Goal: Transaction & Acquisition: Purchase product/service

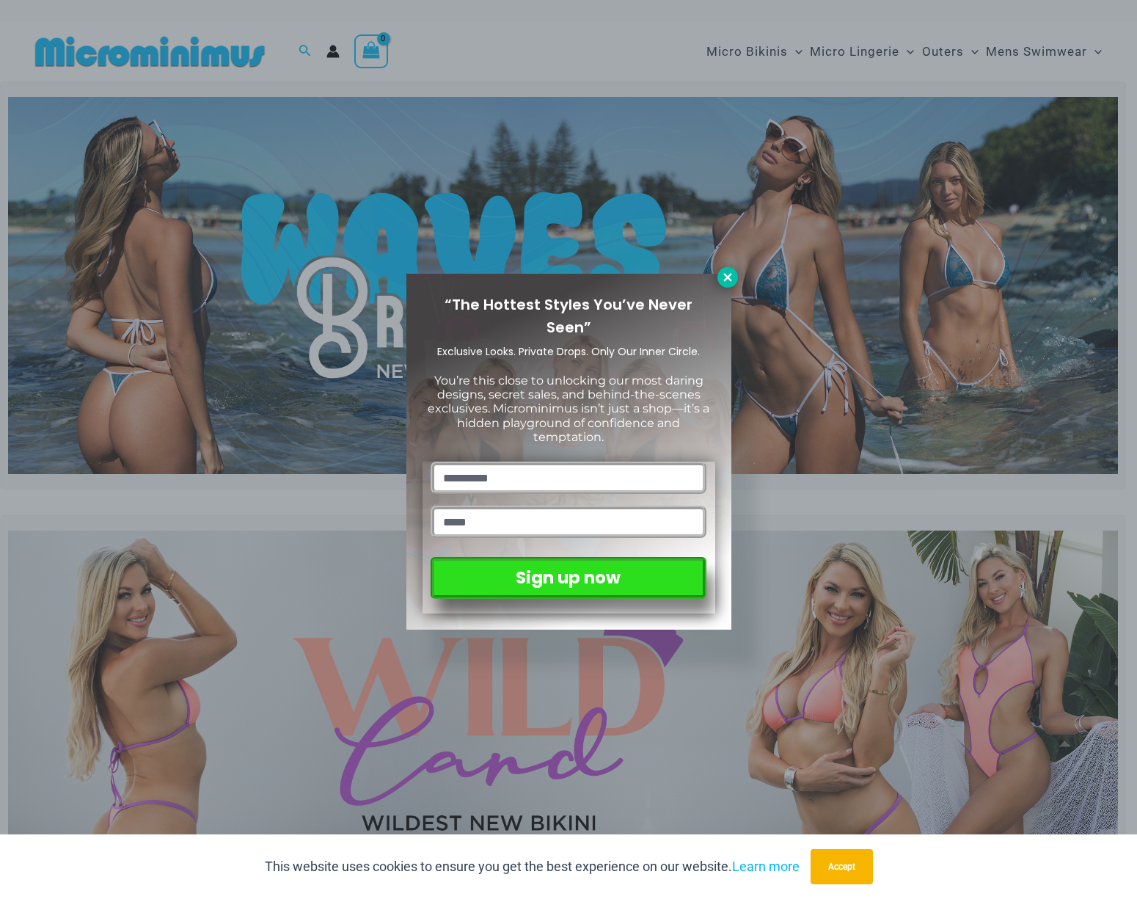
click at [731, 271] on icon at bounding box center [727, 277] width 13 height 13
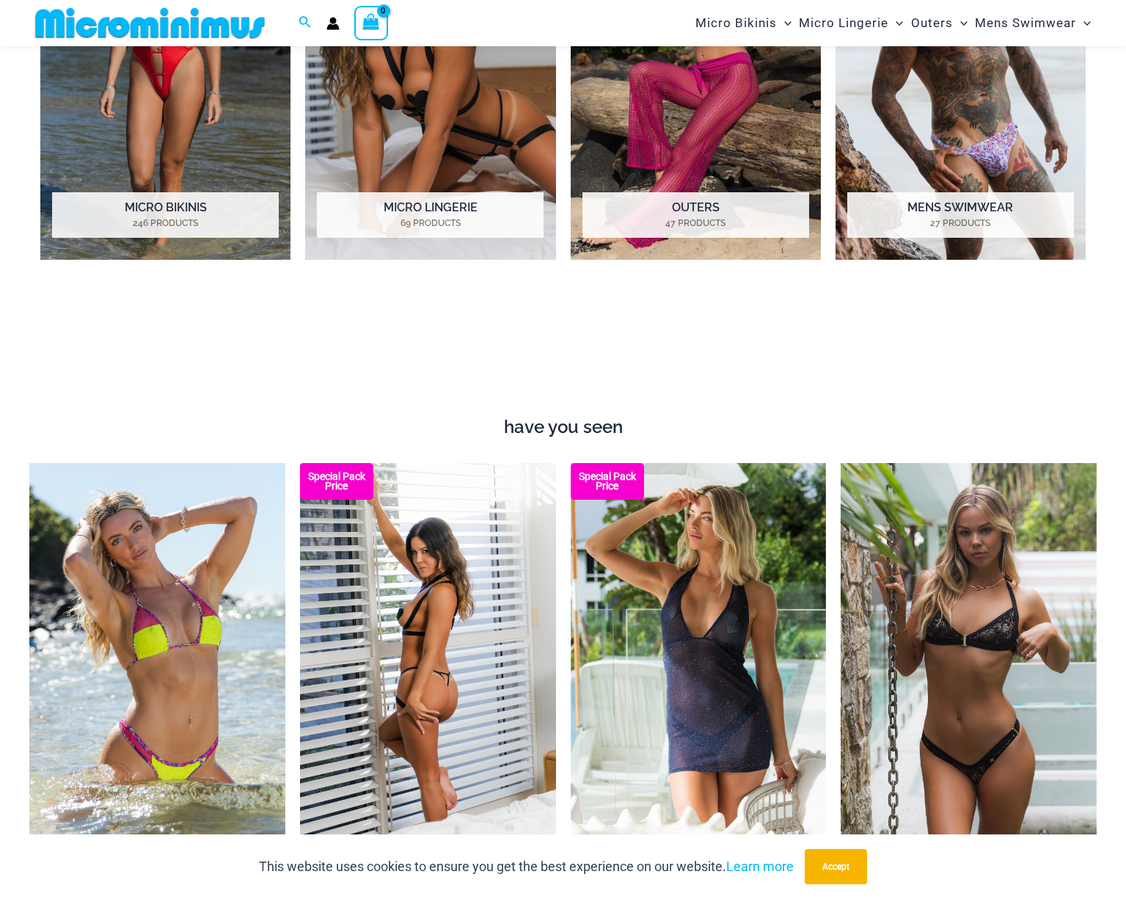
scroll to position [1137, 0]
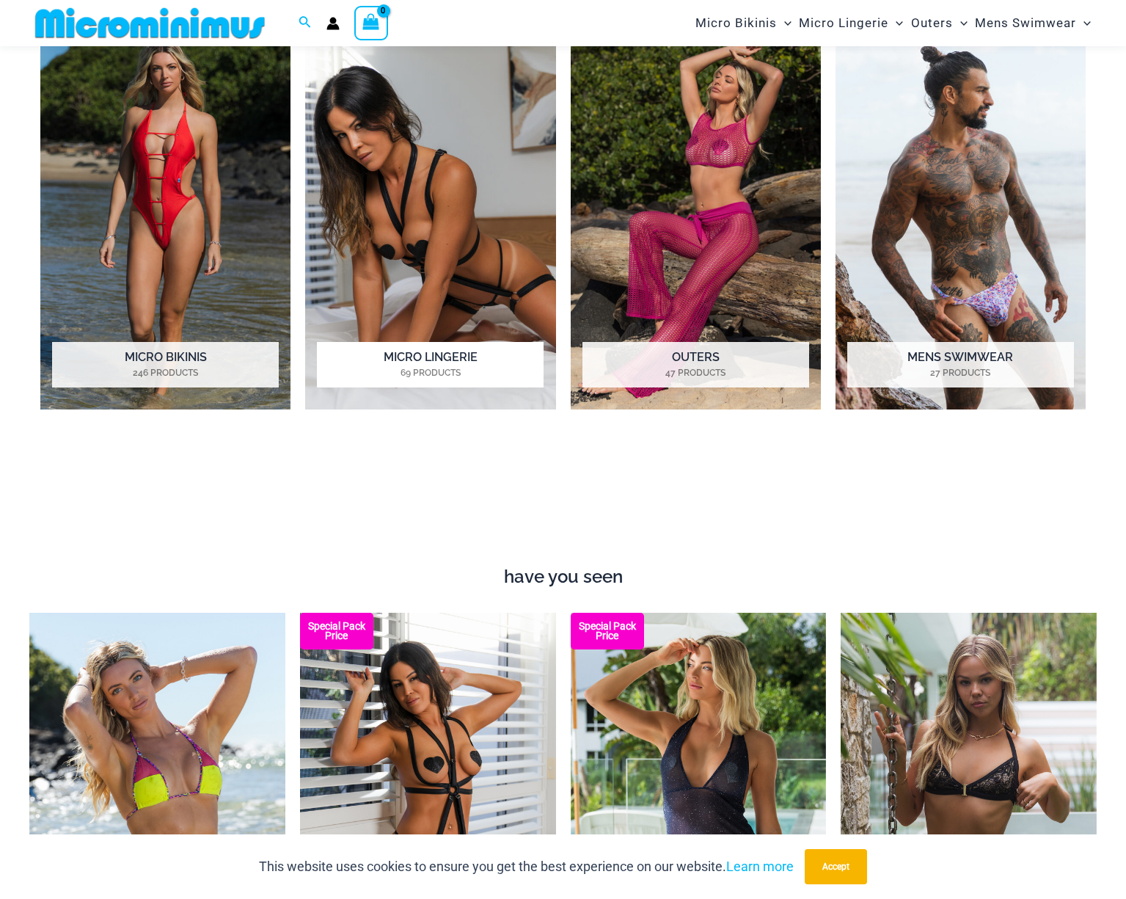
click at [430, 241] on img "Visit product category Micro Lingerie" at bounding box center [430, 216] width 250 height 386
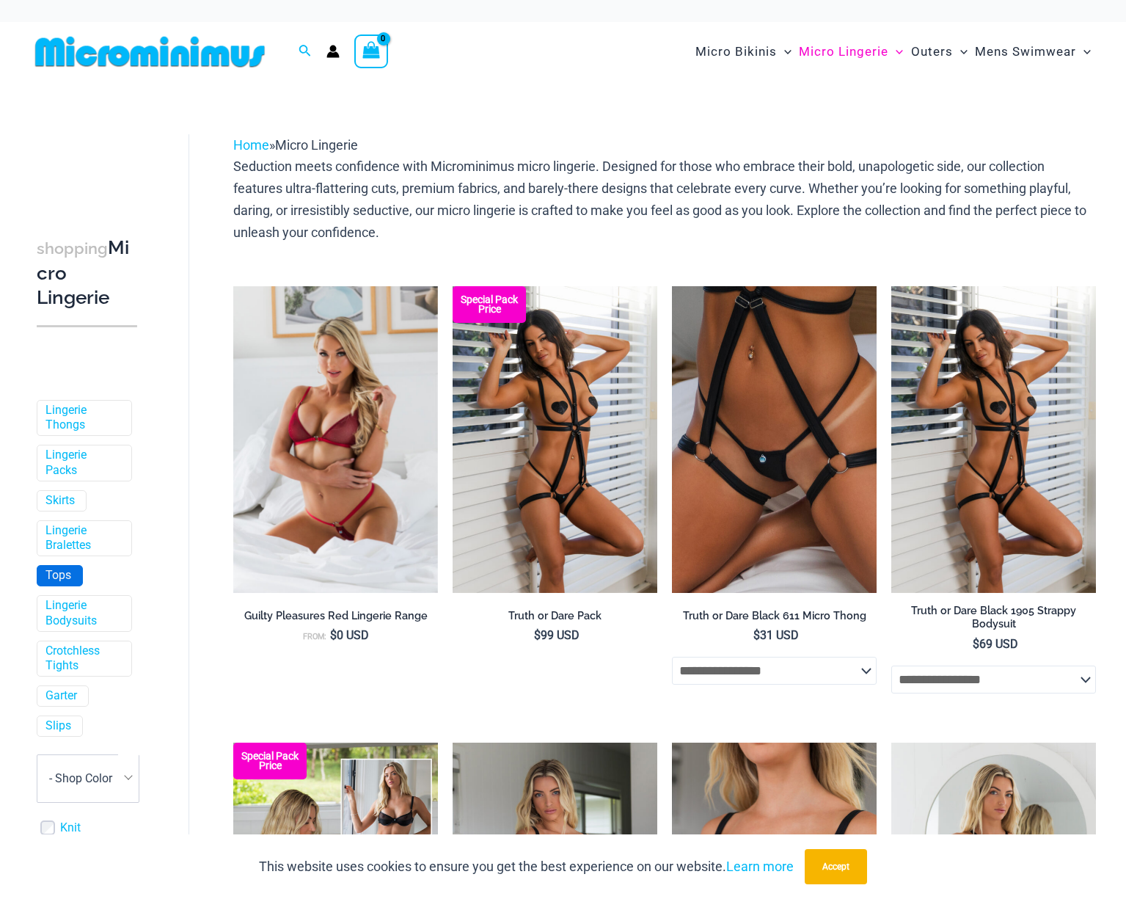
scroll to position [229, 0]
click at [92, 644] on link "Crotchless Tights" at bounding box center [82, 656] width 75 height 31
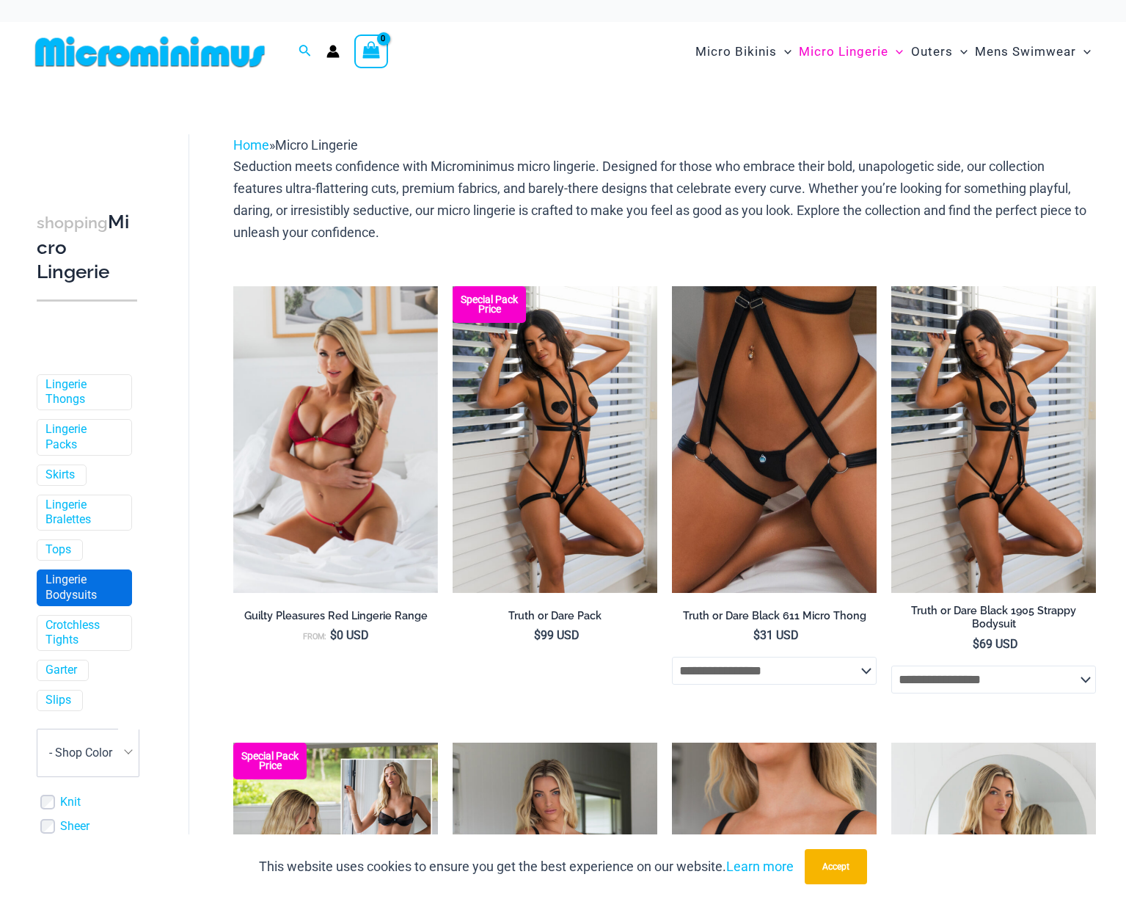
scroll to position [347, 0]
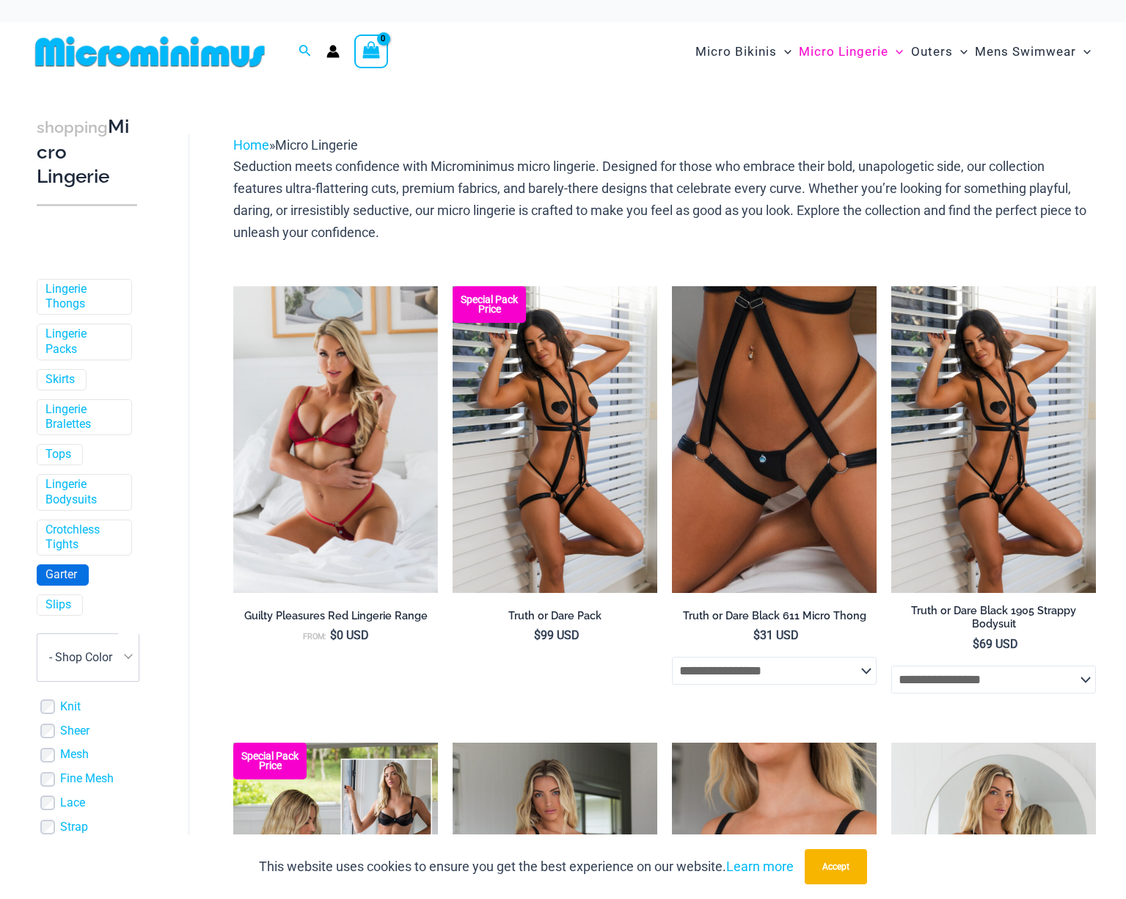
click at [67, 571] on link "Garter" at bounding box center [61, 574] width 32 height 15
click at [76, 577] on link "Garter" at bounding box center [61, 574] width 32 height 15
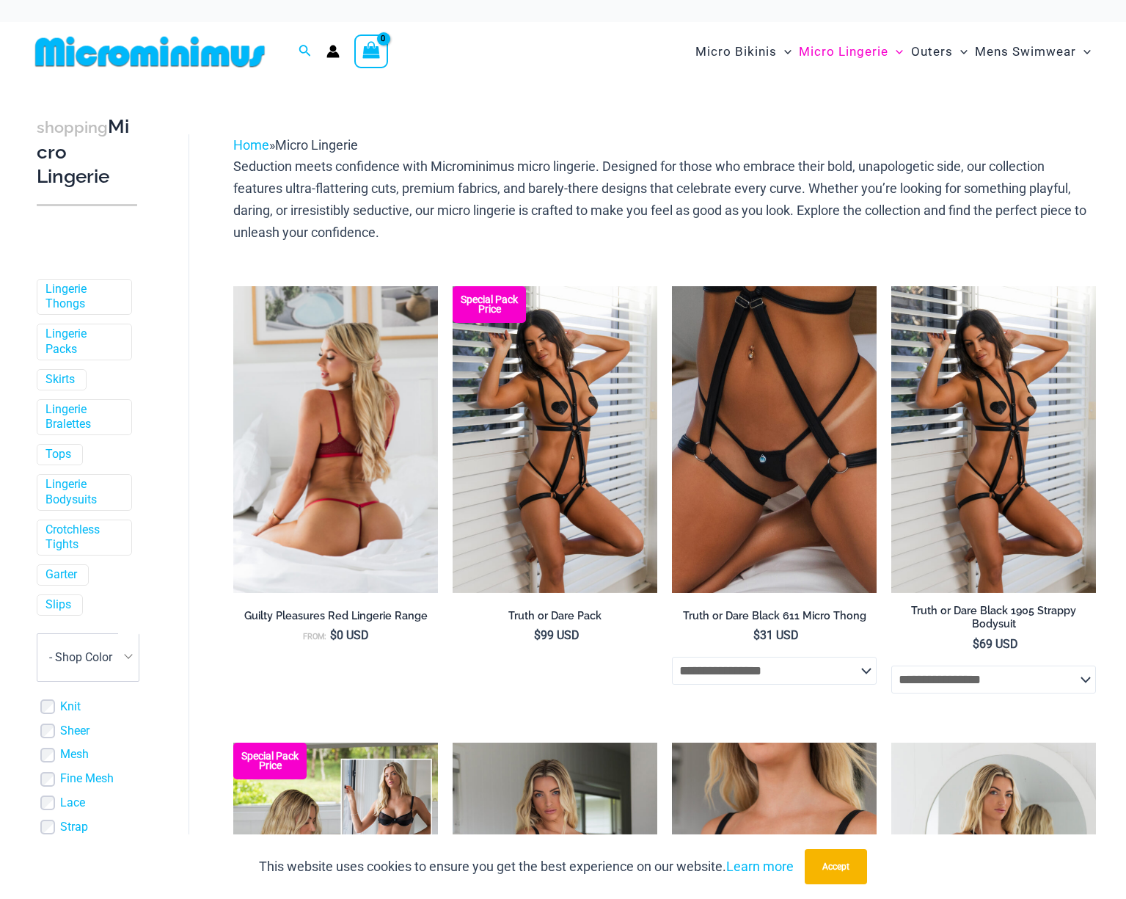
click at [363, 460] on img at bounding box center [335, 439] width 205 height 307
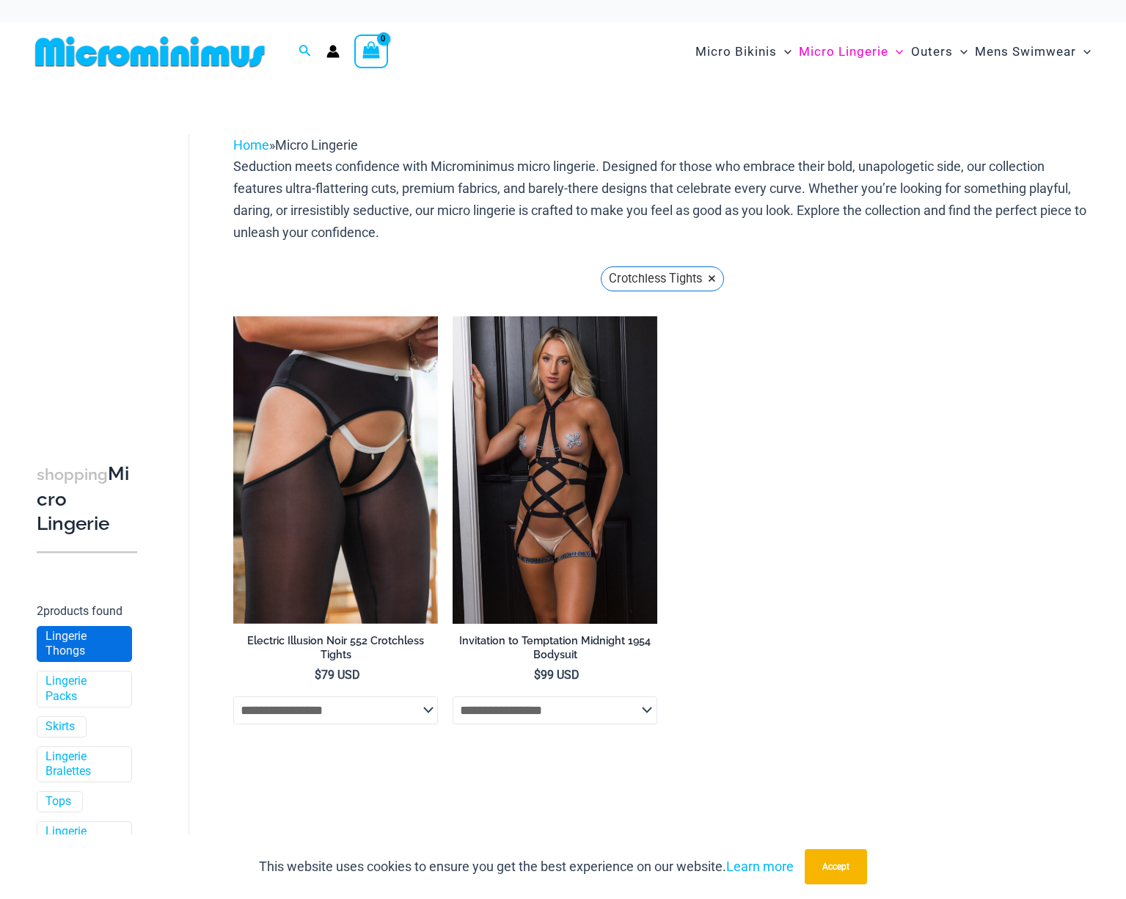
click at [97, 639] on link "Lingerie Thongs" at bounding box center [82, 644] width 75 height 31
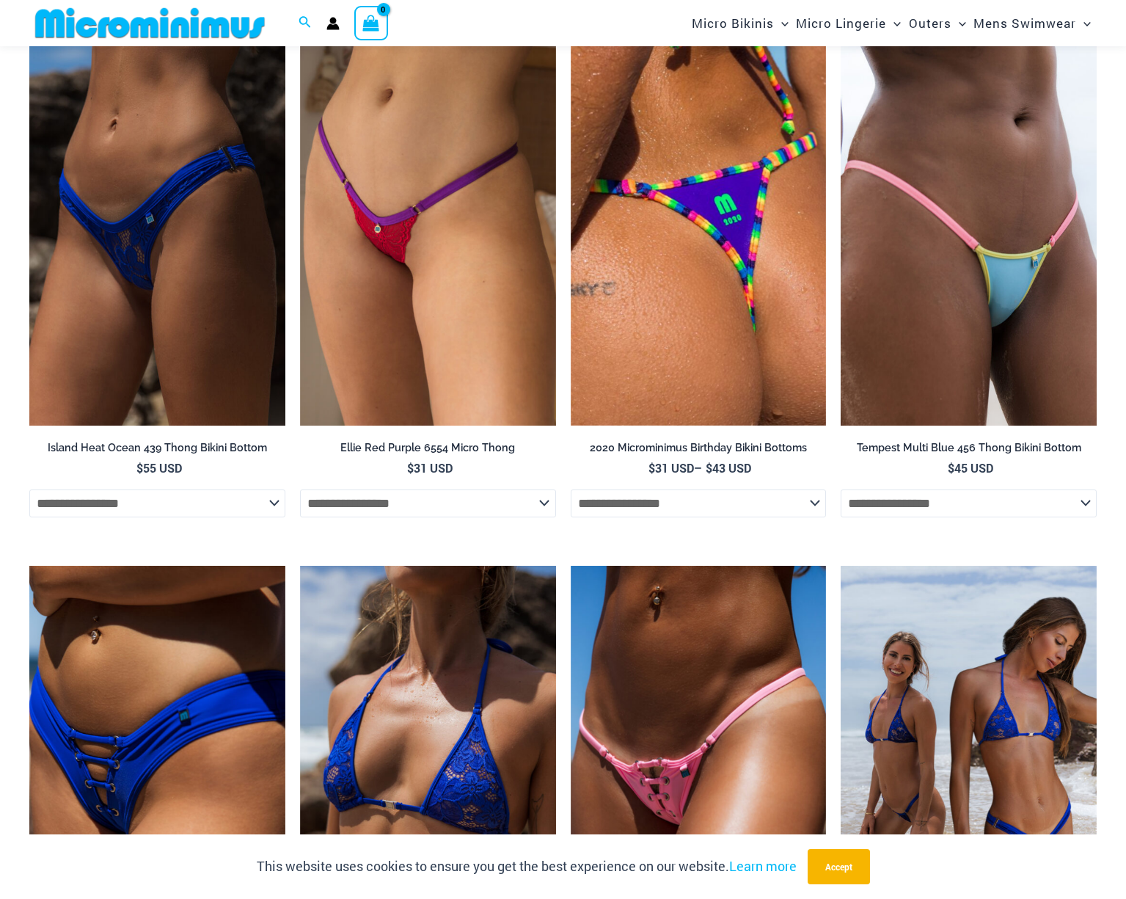
scroll to position [2334, 0]
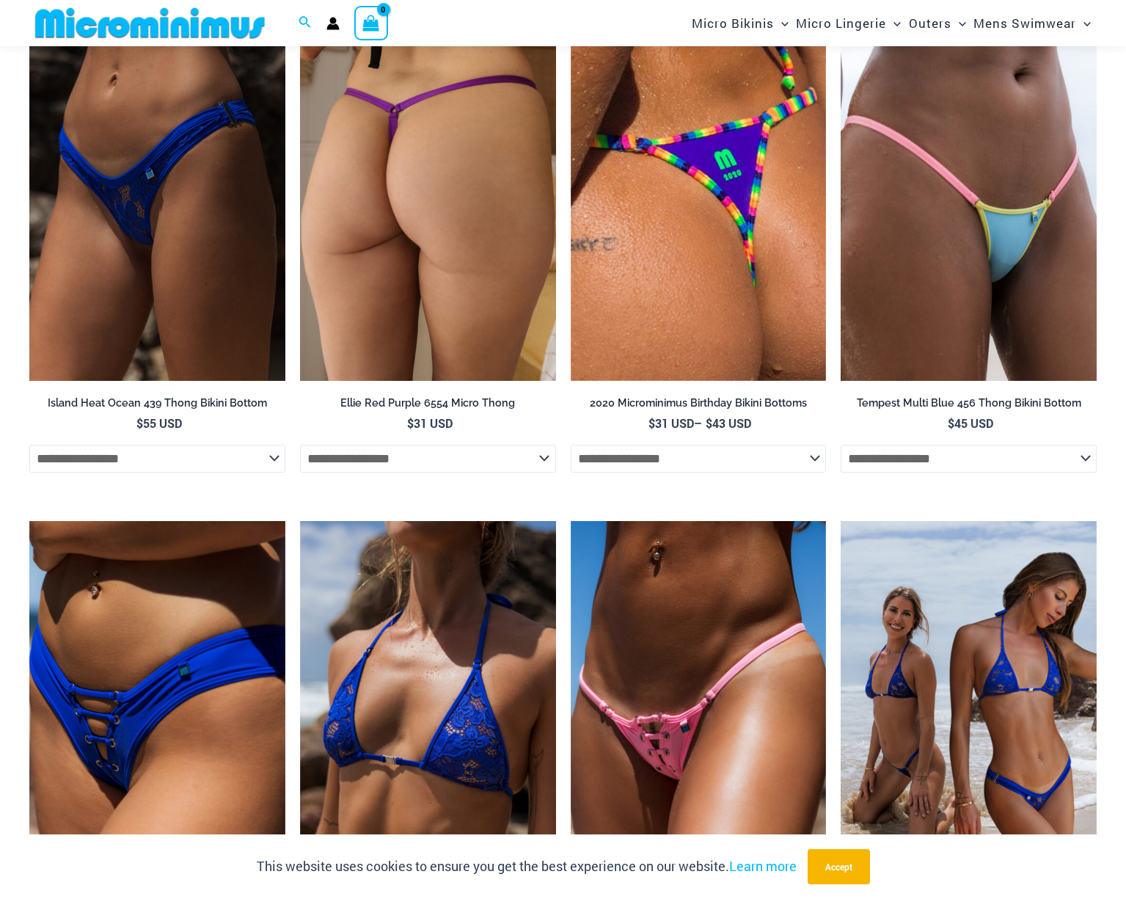
click at [464, 186] on img at bounding box center [428, 188] width 256 height 384
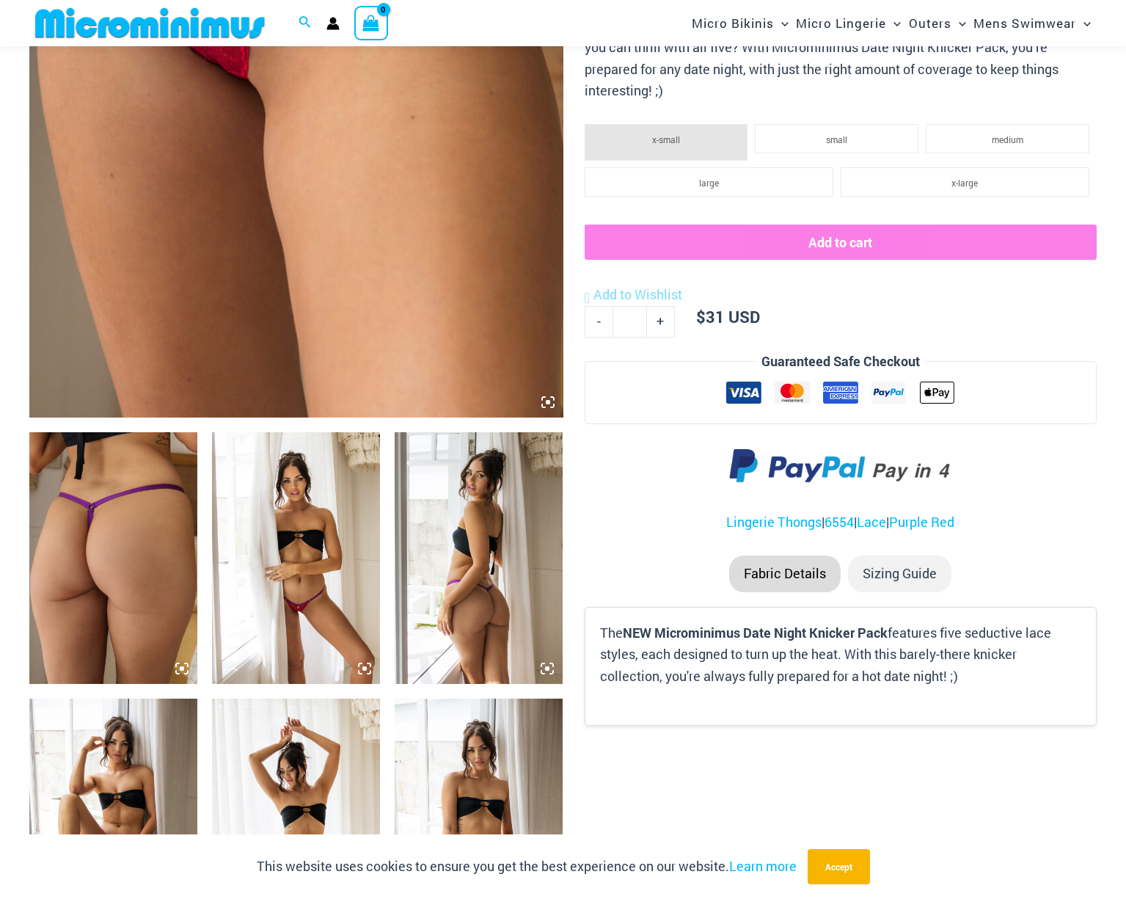
scroll to position [693, 0]
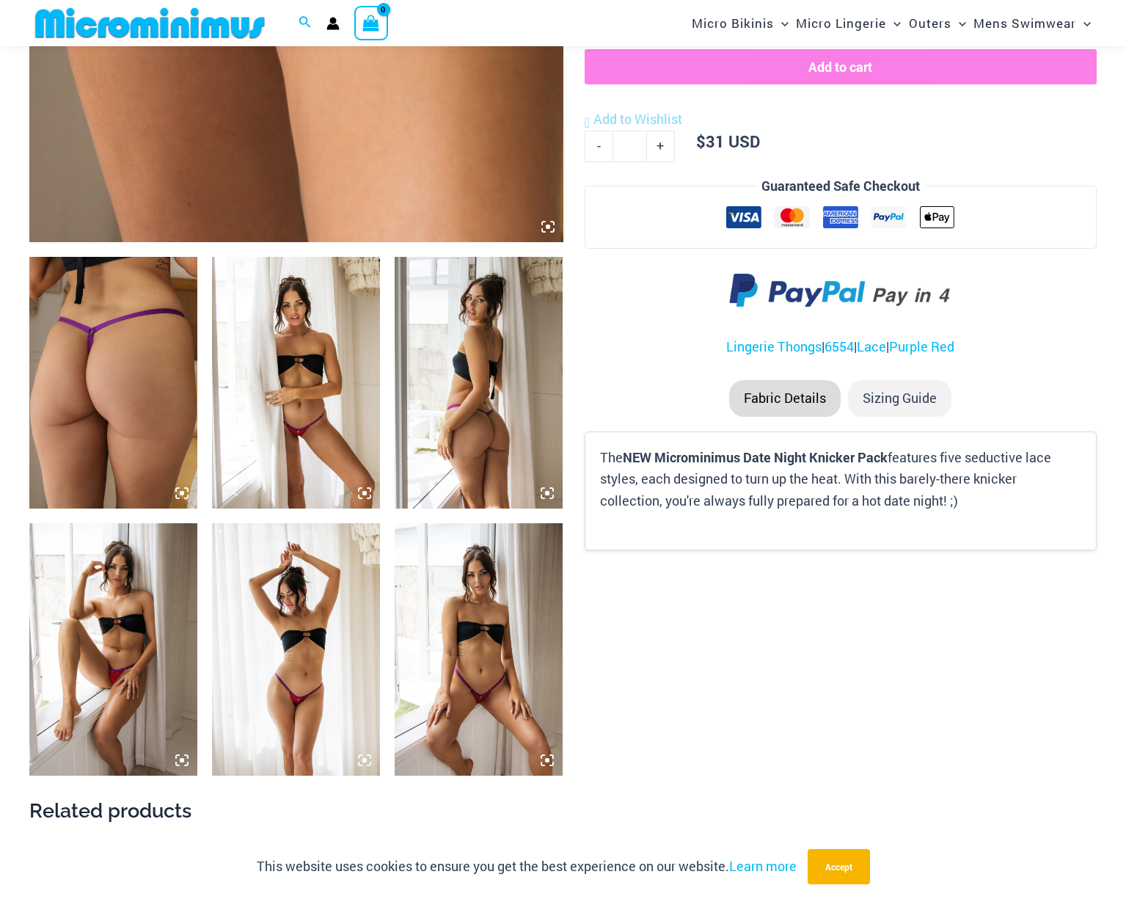
click at [305, 395] on img at bounding box center [296, 383] width 168 height 252
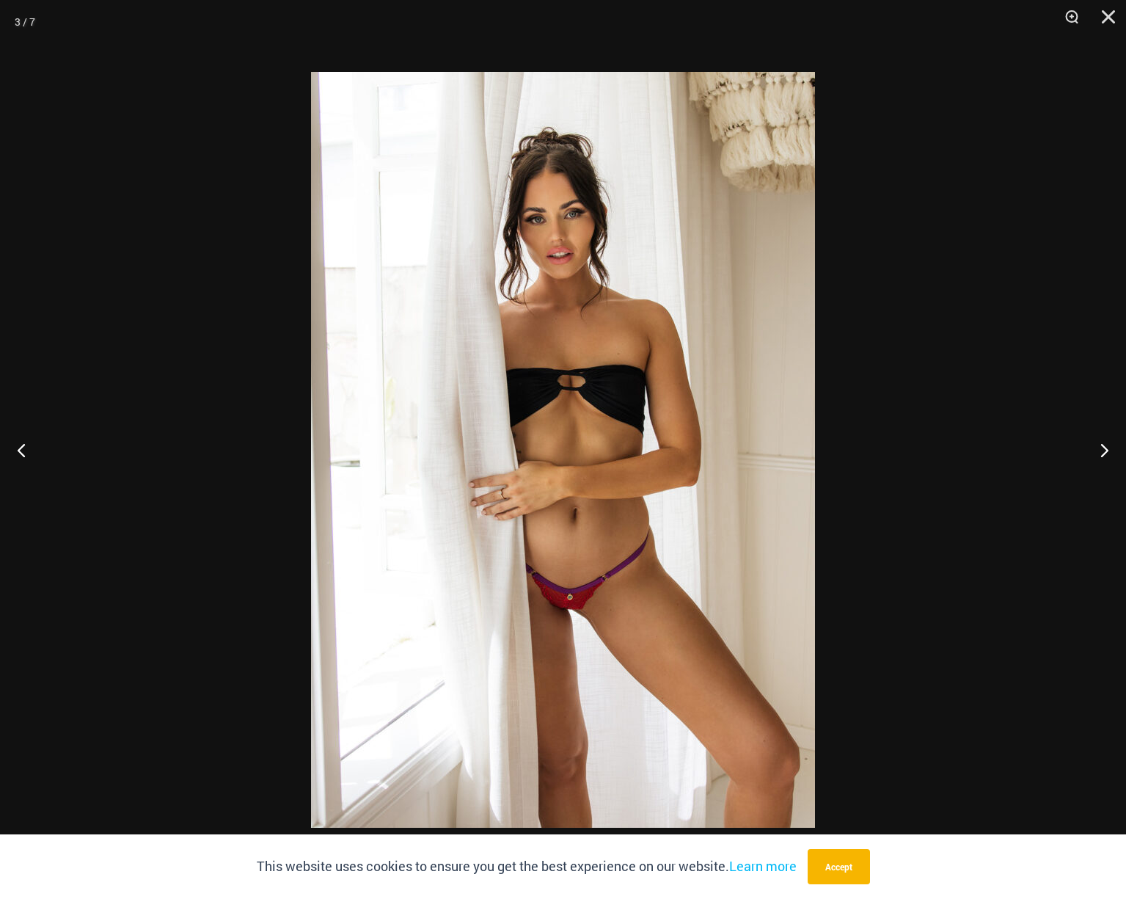
click at [222, 310] on div at bounding box center [563, 449] width 1126 height 899
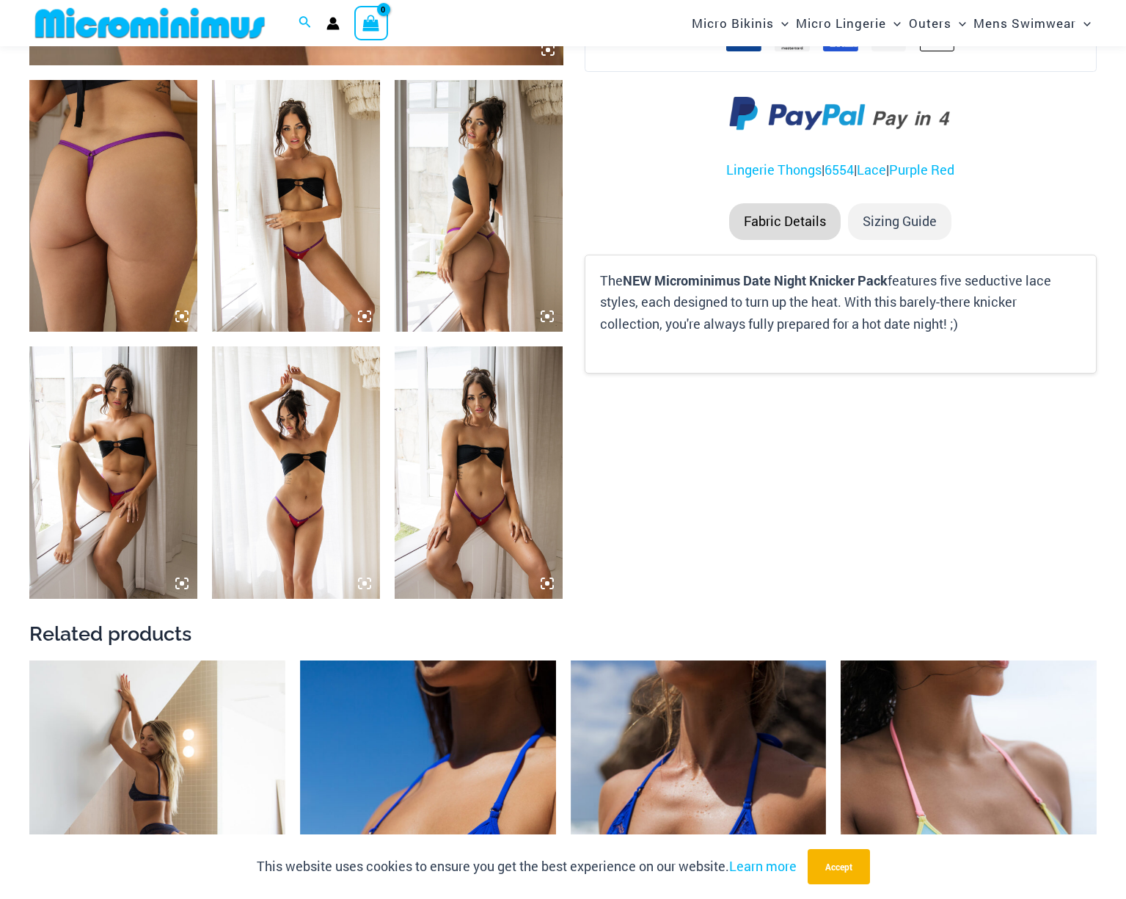
scroll to position [1169, 0]
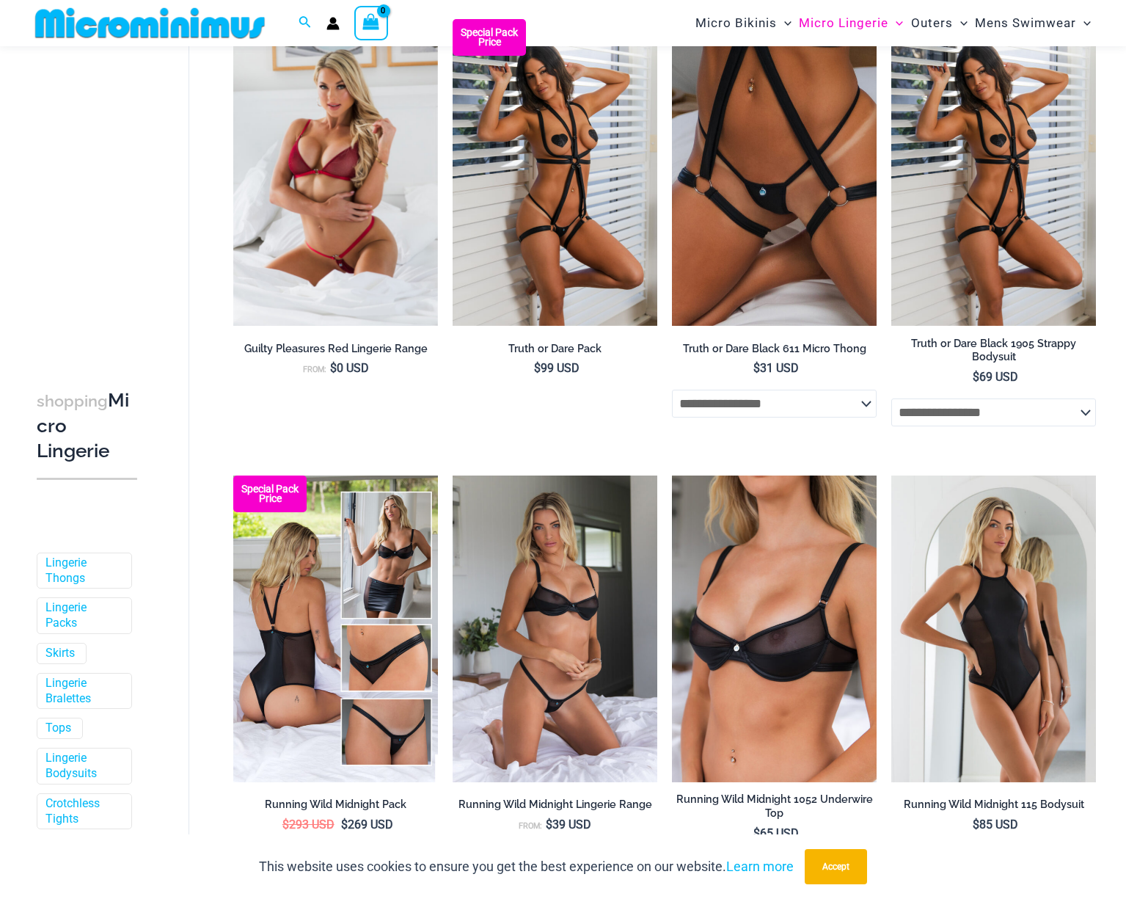
scroll to position [531, 0]
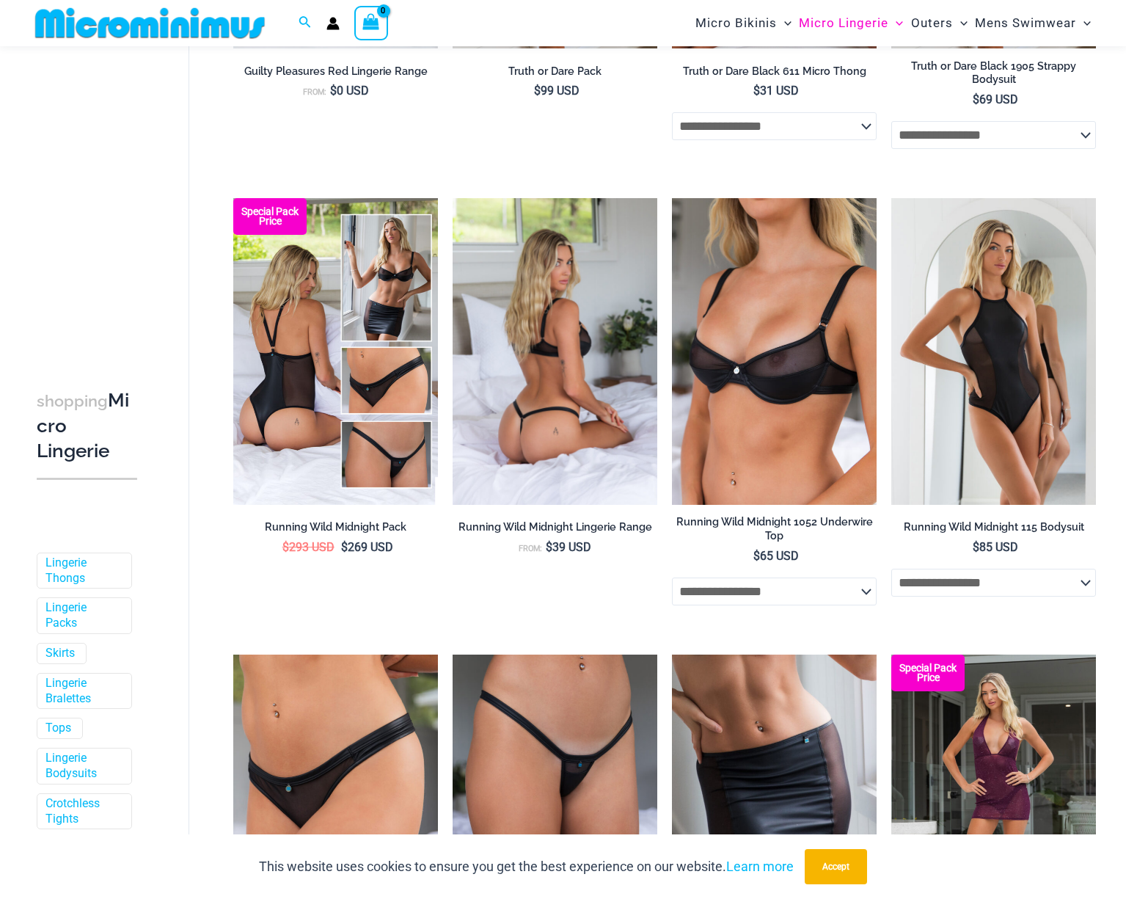
click at [614, 391] on img at bounding box center [555, 351] width 205 height 307
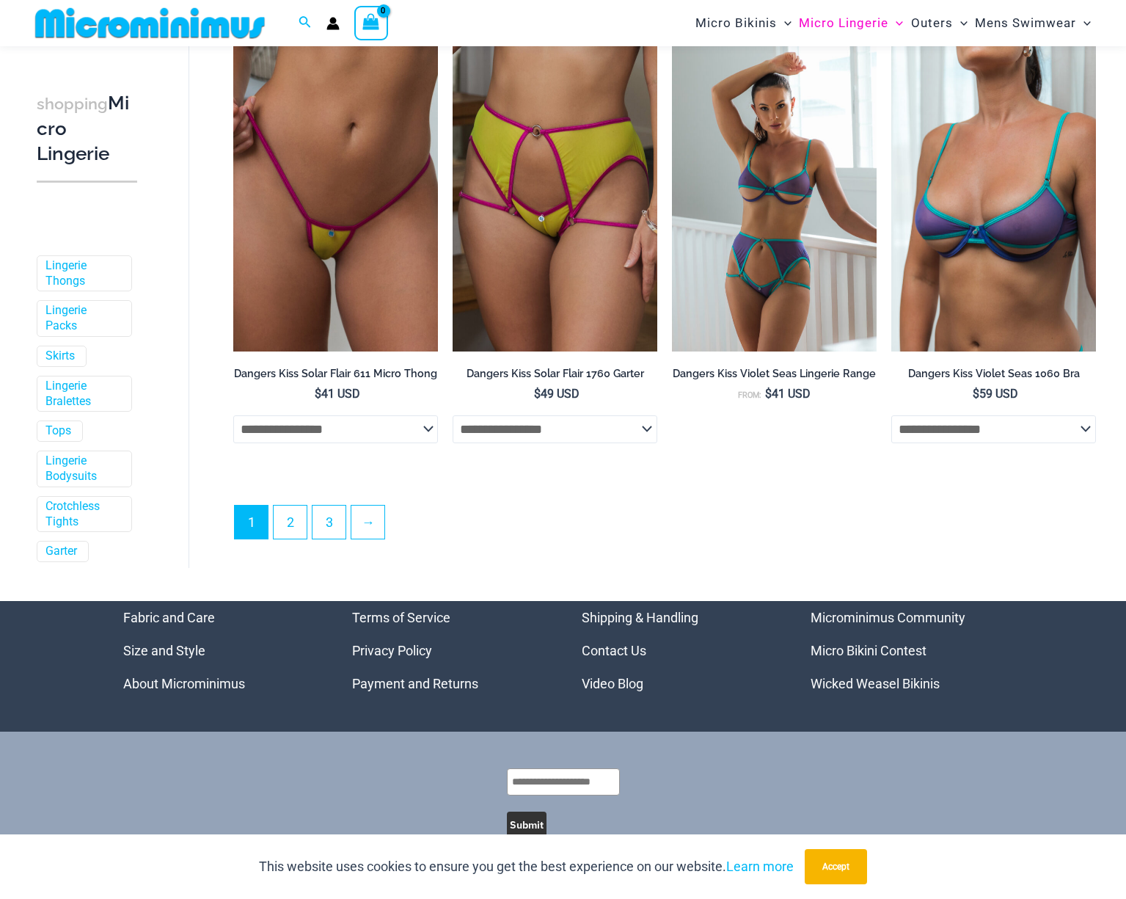
scroll to position [3435, 0]
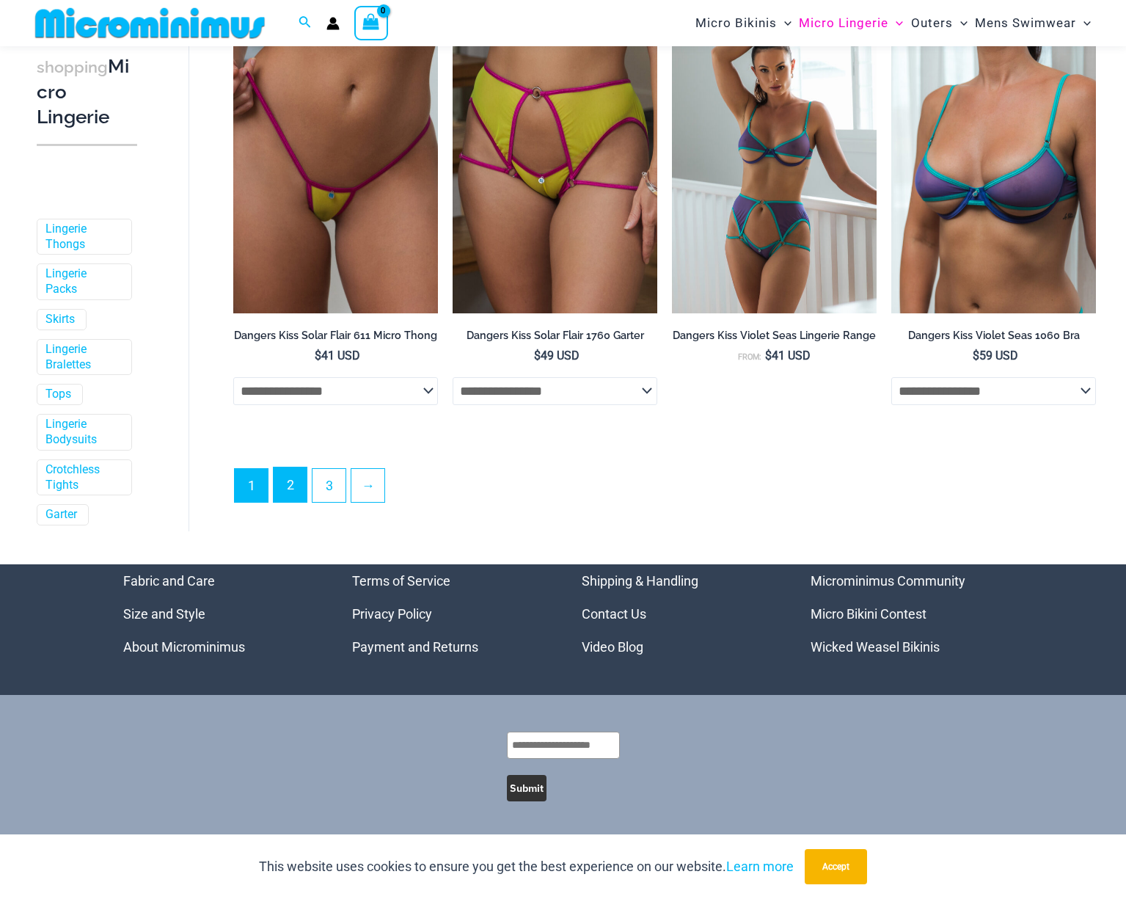
click at [284, 487] on link "2" at bounding box center [290, 484] width 33 height 34
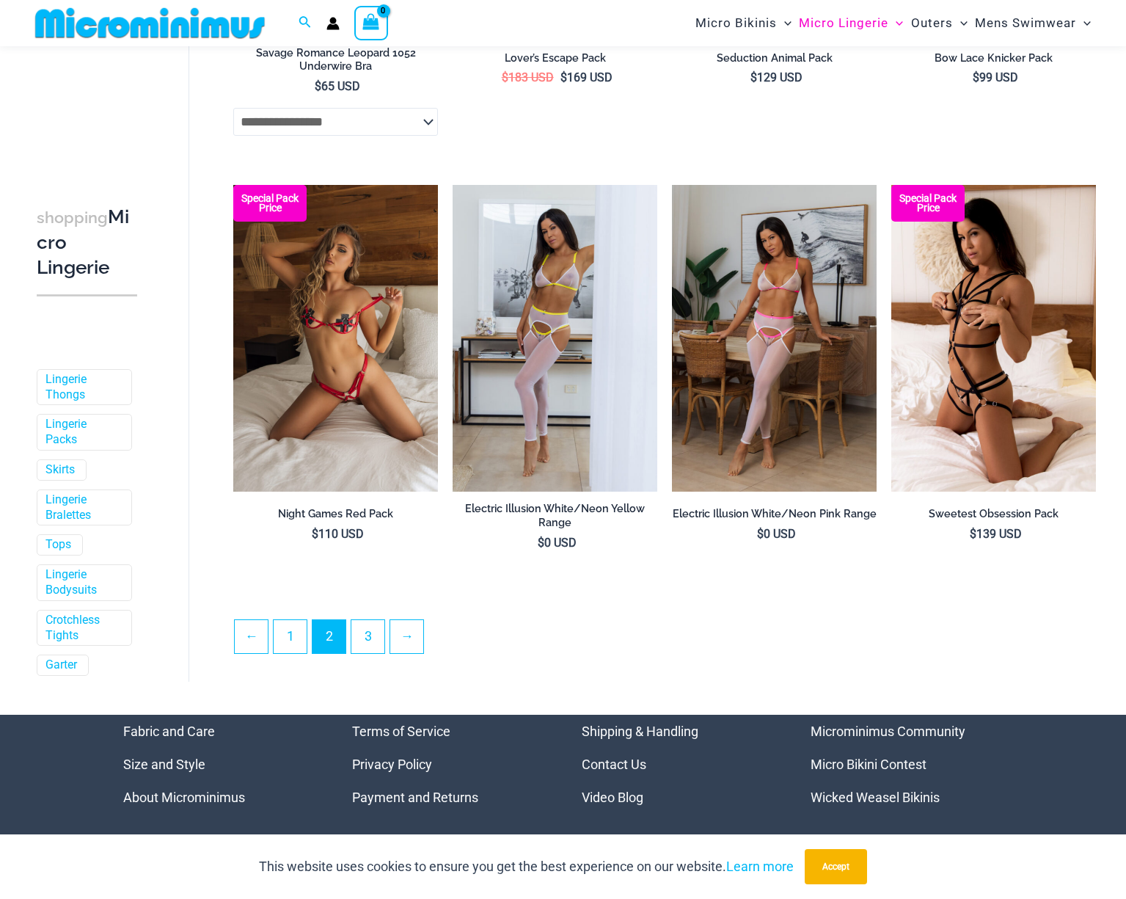
scroll to position [3148, 0]
